Goal: Task Accomplishment & Management: Manage account settings

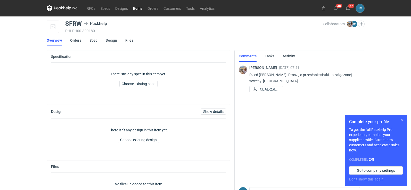
click at [401, 121] on button "button" at bounding box center [401, 120] width 6 height 6
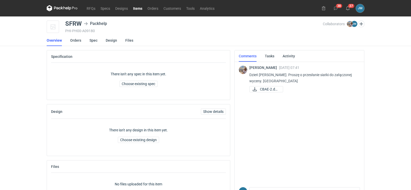
click at [58, 5] on icon at bounding box center [62, 8] width 31 height 6
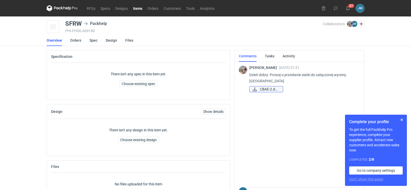
click at [263, 89] on span "CBAE-2.docx" at bounding box center [269, 90] width 19 height 6
click at [92, 38] on link "Spec" at bounding box center [93, 40] width 8 height 11
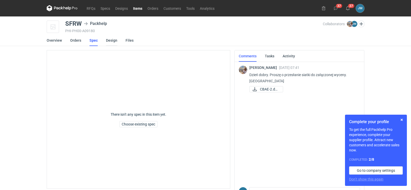
click at [107, 41] on link "Design" at bounding box center [111, 40] width 11 height 11
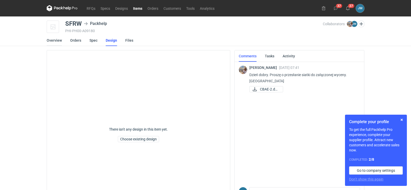
click at [57, 41] on link "Overview" at bounding box center [54, 40] width 15 height 11
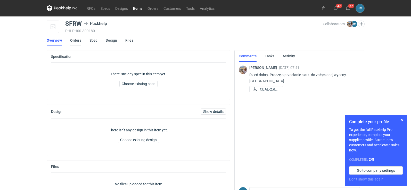
click at [70, 40] on link "Orders" at bounding box center [75, 40] width 11 height 11
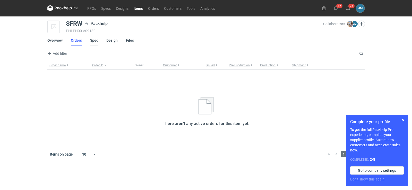
click at [93, 43] on link "Spec" at bounding box center [94, 40] width 8 height 11
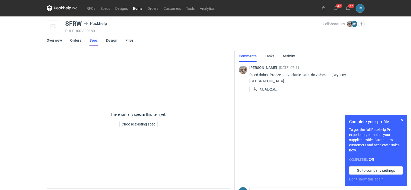
click at [93, 43] on link "Spec" at bounding box center [93, 40] width 8 height 11
click at [270, 90] on span "CBAE-2.docx" at bounding box center [269, 90] width 19 height 6
click at [89, 43] on link "Spec" at bounding box center [93, 40] width 8 height 11
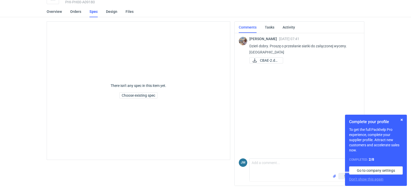
click at [274, 174] on div "Send" at bounding box center [304, 177] width 110 height 8
click at [273, 170] on textarea "Comment message" at bounding box center [304, 166] width 110 height 14
type textarea "P"
type textarea "Dzień dobry , poproszę o wrzucenie specyfikacji"
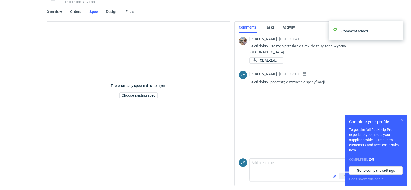
click at [402, 119] on button "button" at bounding box center [401, 120] width 6 height 6
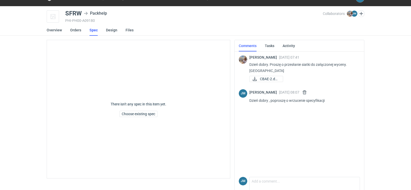
scroll to position [0, 0]
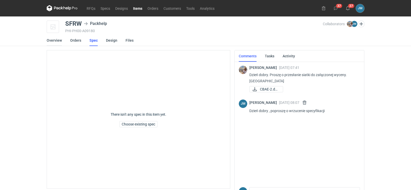
click at [54, 39] on link "Overview" at bounding box center [54, 40] width 15 height 11
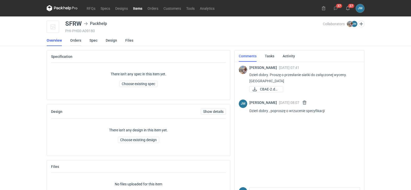
click at [74, 42] on link "Orders" at bounding box center [75, 40] width 11 height 11
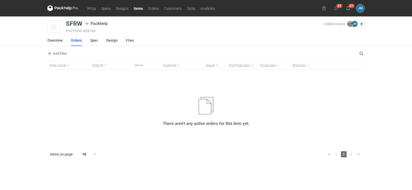
click at [90, 43] on link "Spec" at bounding box center [94, 40] width 8 height 11
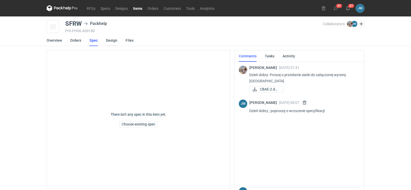
click at [112, 42] on link "Design" at bounding box center [111, 40] width 11 height 11
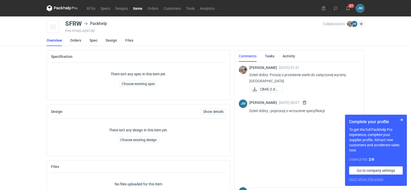
click at [91, 40] on link "Spec" at bounding box center [93, 40] width 8 height 11
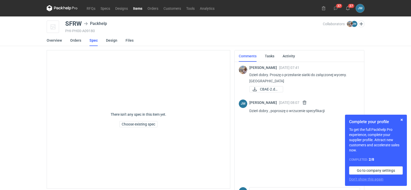
click at [91, 12] on nav "RFQs Specs Designs Items Orders Customers Tools Analytics" at bounding box center [132, 8] width 170 height 16
click at [91, 10] on link "RFQs" at bounding box center [91, 8] width 14 height 6
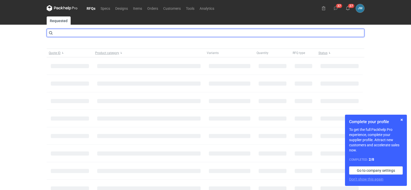
click at [89, 34] on input "text" at bounding box center [205, 33] width 317 height 8
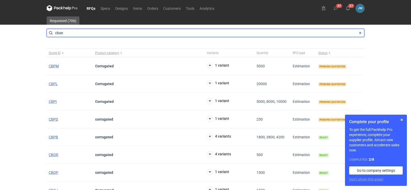
type input "cbae"
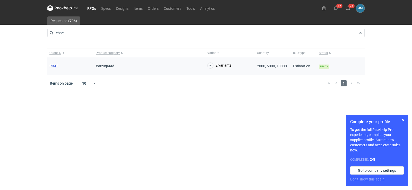
click at [55, 68] on span "CBAE" at bounding box center [53, 66] width 9 height 4
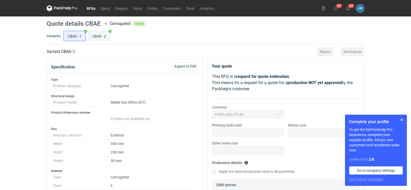
click at [94, 35] on input "CBAE - 2" at bounding box center [99, 36] width 22 height 10
radio input "true"
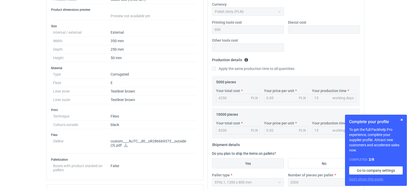
click at [124, 148] on link at bounding box center [126, 146] width 4 height 4
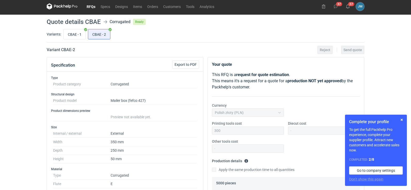
scroll to position [0, 0]
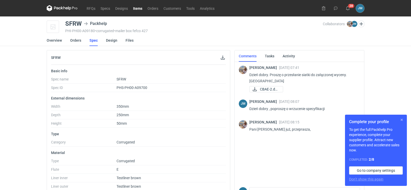
click at [403, 120] on button "button" at bounding box center [401, 120] width 6 height 6
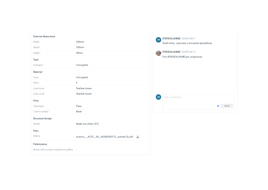
scroll to position [95, 0]
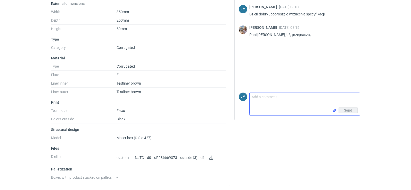
click at [264, 103] on textarea "Comment message" at bounding box center [304, 100] width 110 height 14
type textarea "dZIĘKUJE :)"
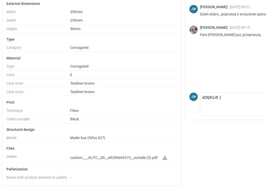
click at [243, 72] on div "Michał Palasek 30 Sep 2025 07:41 Dzień dobry. Proszę o przesłanie siatki do zał…" at bounding box center [248, 28] width 118 height 124
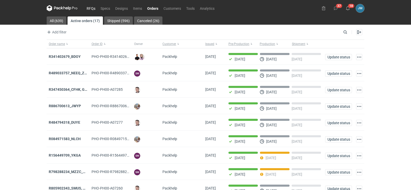
click at [90, 7] on link "RFQs" at bounding box center [91, 8] width 14 height 6
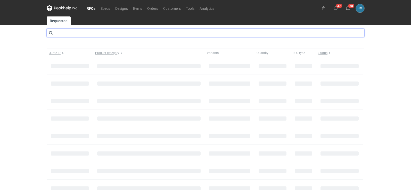
click at [71, 29] on input "text" at bounding box center [205, 33] width 317 height 8
type input "cbae"
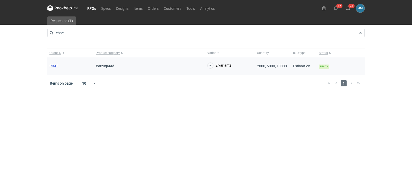
click at [57, 68] on span "CBAE" at bounding box center [53, 66] width 9 height 4
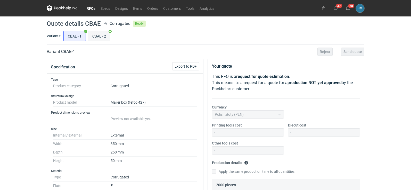
click at [94, 36] on input "CBAE - 2" at bounding box center [99, 36] width 22 height 10
radio input "true"
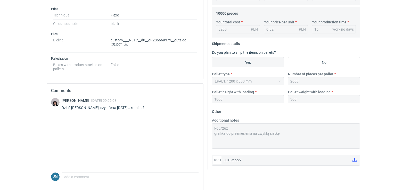
scroll to position [206, 0]
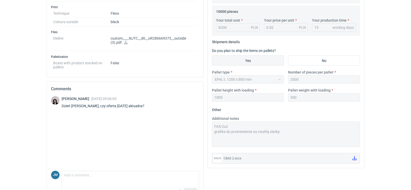
click at [125, 45] on link at bounding box center [126, 43] width 4 height 4
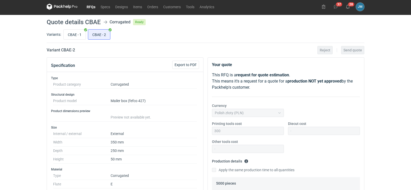
scroll to position [0, 0]
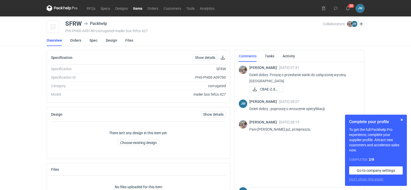
scroll to position [29, 0]
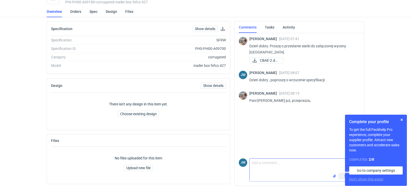
click at [262, 165] on textarea "Comment message" at bounding box center [304, 166] width 110 height 14
type textarea "d"
type textarea "Dziękuje- działam :)"
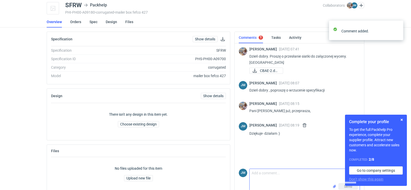
scroll to position [0, 0]
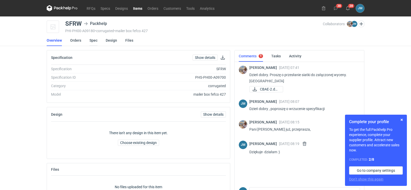
click at [93, 40] on link "Spec" at bounding box center [93, 40] width 8 height 11
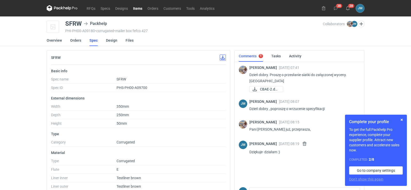
click at [224, 56] on button "button" at bounding box center [223, 58] width 6 height 6
click at [114, 43] on link "Design" at bounding box center [111, 40] width 11 height 11
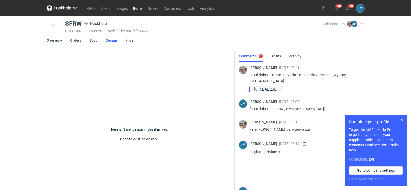
click at [269, 89] on span "CBAE-2.docx" at bounding box center [269, 90] width 19 height 6
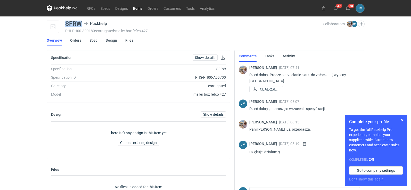
drag, startPoint x: 84, startPoint y: 25, endPoint x: 64, endPoint y: 21, distance: 20.6
click at [64, 21] on div "SFRW Packhelp PHI-PH00-A09180 • corrugated • mailer box fefco 427 Collaborators…" at bounding box center [205, 27] width 317 height 13
copy div "SFRW"
click at [57, 8] on icon at bounding box center [62, 8] width 31 height 6
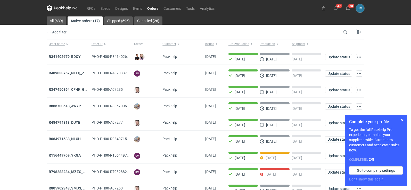
click at [61, 6] on icon at bounding box center [62, 8] width 31 height 6
click at [59, 9] on icon at bounding box center [57, 8] width 7 height 3
click at [402, 119] on button "button" at bounding box center [401, 120] width 6 height 6
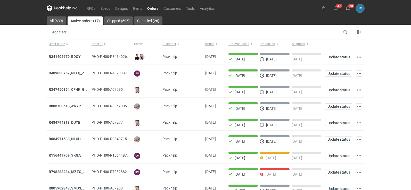
click at [54, 10] on icon at bounding box center [62, 8] width 31 height 6
click at [66, 9] on icon at bounding box center [67, 8] width 2 height 2
click at [61, 7] on icon at bounding box center [62, 7] width 2 height 3
